Goal: Contribute content

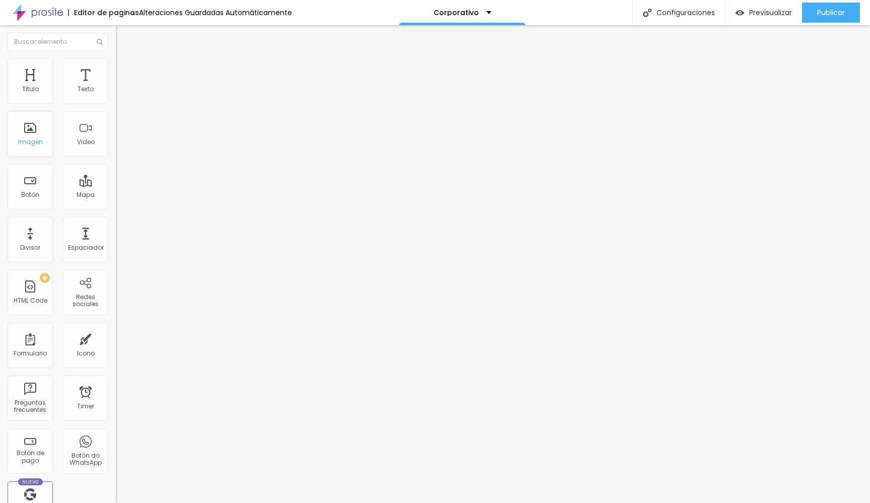
click at [33, 131] on div "Imagen" at bounding box center [30, 133] width 45 height 45
click at [35, 139] on div "Imagen" at bounding box center [30, 133] width 45 height 45
click at [31, 134] on div "Imagen" at bounding box center [30, 133] width 45 height 45
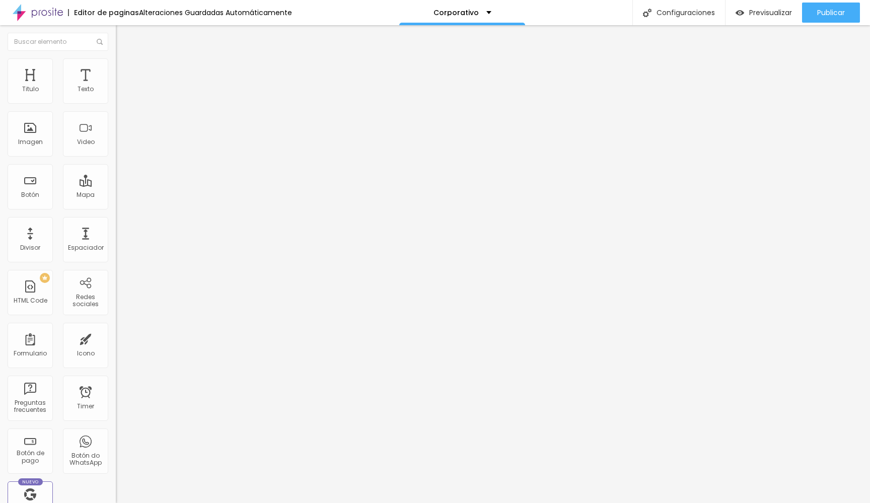
click at [116, 87] on span "Agregar image" at bounding box center [142, 82] width 53 height 9
click at [116, 87] on span "Cambiar image" at bounding box center [144, 82] width 56 height 9
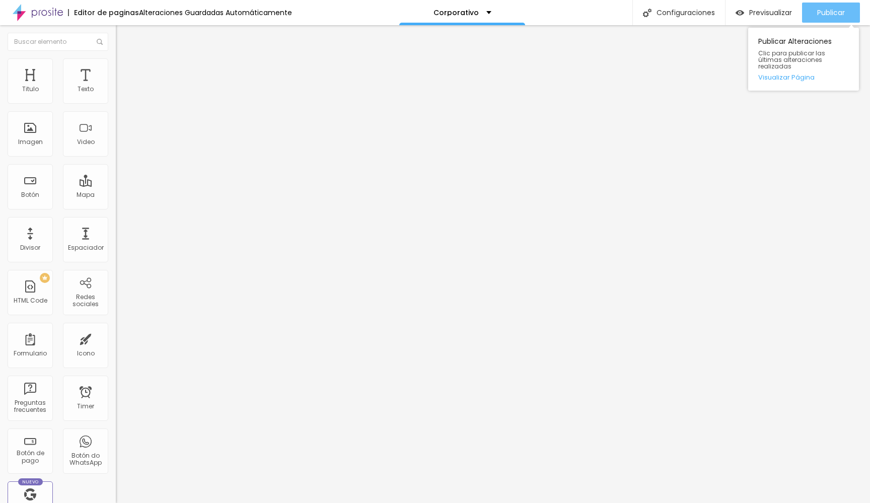
click at [822, 14] on span "Publicar" at bounding box center [831, 13] width 28 height 8
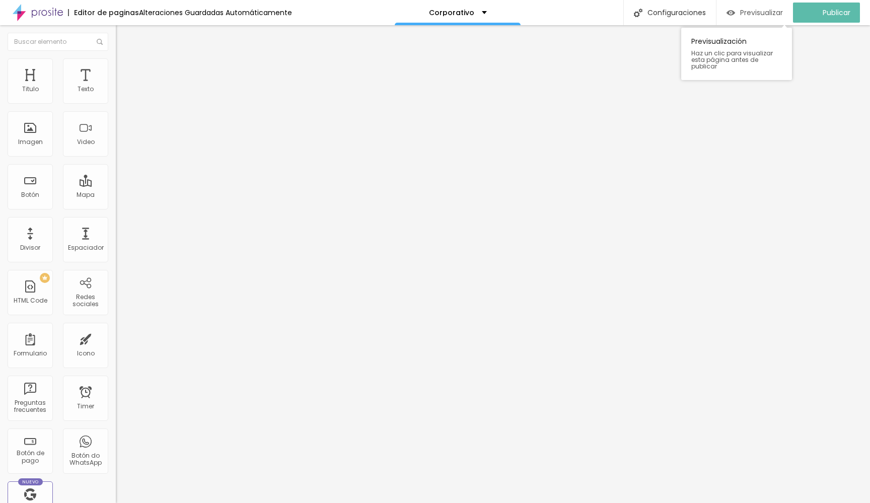
click at [773, 14] on span "Previsualizar" at bounding box center [761, 13] width 43 height 8
